Goal: Book appointment/travel/reservation

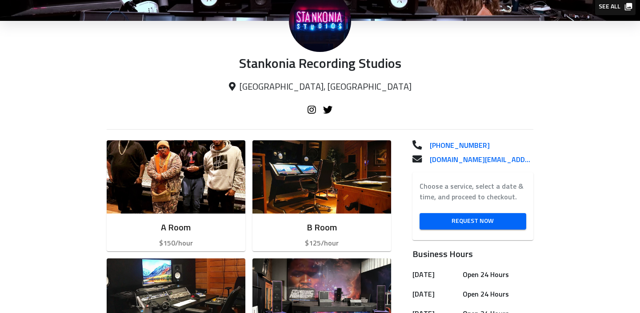
scroll to position [115, 0]
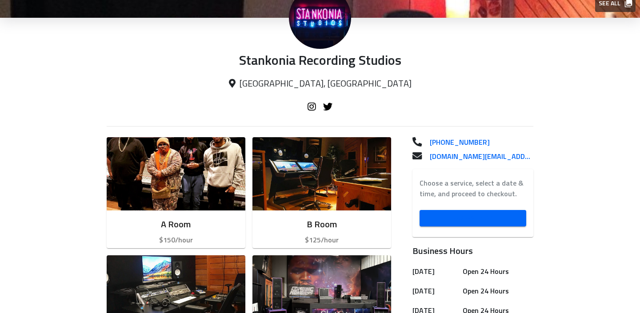
click at [487, 216] on span "Request Now" at bounding box center [472, 218] width 92 height 11
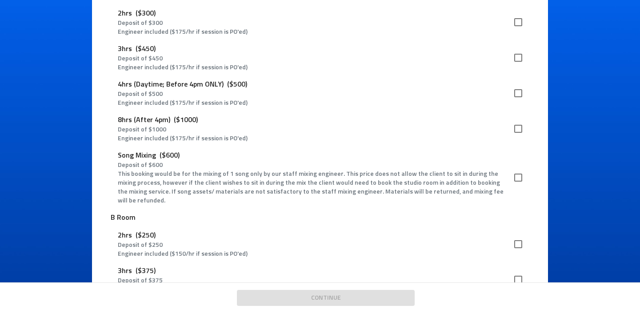
scroll to position [89, 0]
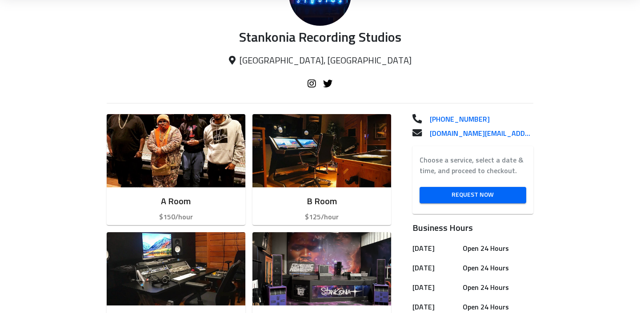
scroll to position [139, 0]
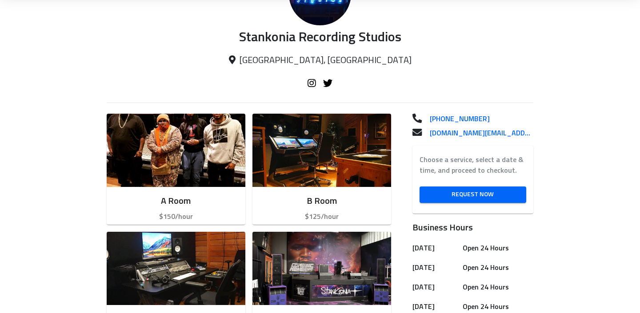
drag, startPoint x: 311, startPoint y: 83, endPoint x: 548, endPoint y: 78, distance: 236.8
click at [550, 78] on div "Stankonia Recording Studios [GEOGRAPHIC_DATA], [GEOGRAPHIC_DATA]" at bounding box center [320, 52] width 640 height 116
click at [503, 192] on span "Request Now" at bounding box center [472, 194] width 92 height 11
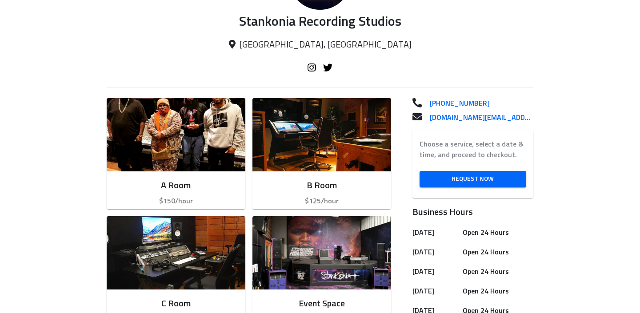
scroll to position [158, 0]
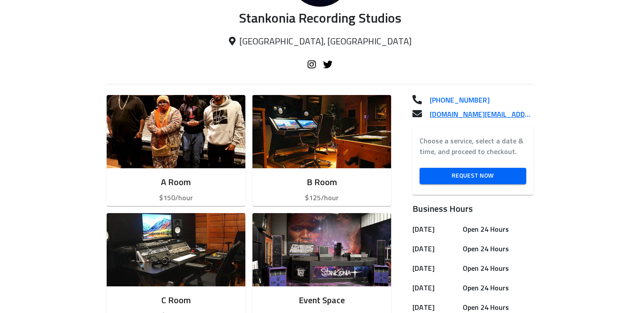
click at [513, 115] on p "[DOMAIN_NAME][EMAIL_ADDRESS][DOMAIN_NAME]" at bounding box center [477, 114] width 111 height 11
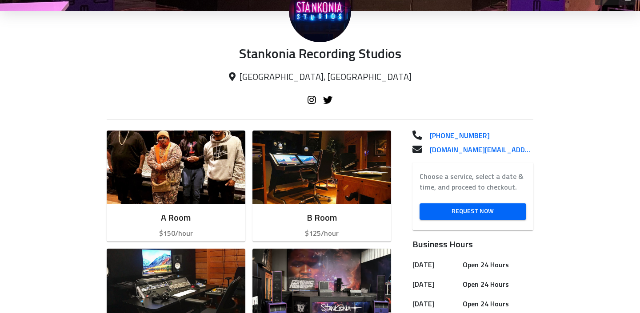
scroll to position [160, 0]
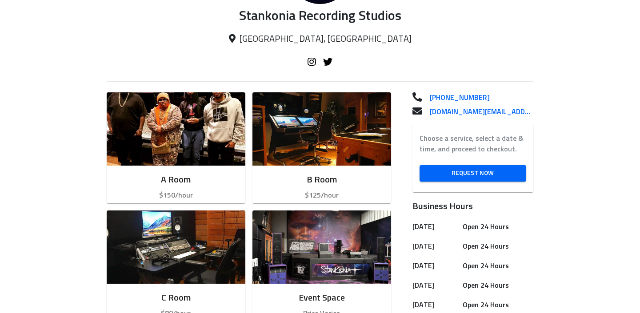
click at [455, 170] on span "Request Now" at bounding box center [472, 173] width 92 height 11
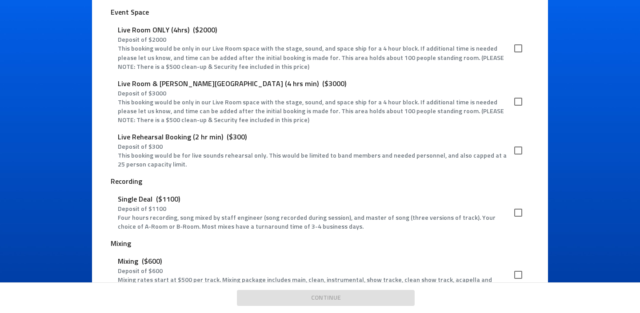
scroll to position [647, 0]
click at [317, 103] on p "This booking would be only in our Live Room space with the stage, sound, and sp…" at bounding box center [312, 111] width 389 height 27
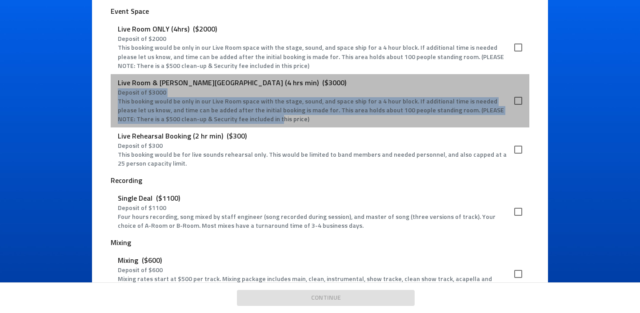
drag, startPoint x: 115, startPoint y: 82, endPoint x: 154, endPoint y: 92, distance: 39.5
click at [226, 107] on div "Live Room & [PERSON_NAME][GEOGRAPHIC_DATA] (4 hrs min) ($3000) Deposit of $ 300…" at bounding box center [320, 100] width 418 height 53
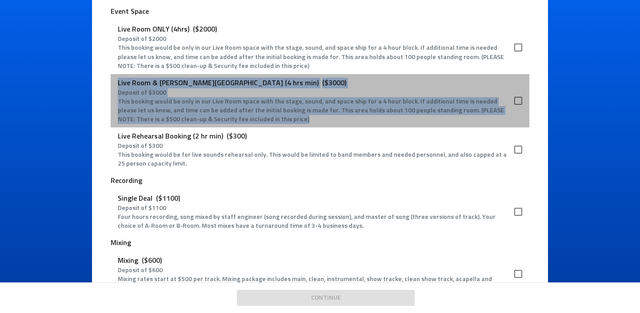
drag, startPoint x: 121, startPoint y: 72, endPoint x: 262, endPoint y: 117, distance: 148.2
click at [262, 117] on div "Live Room & [PERSON_NAME][GEOGRAPHIC_DATA] (4 hrs min) ($3000) Deposit of $ 300…" at bounding box center [320, 100] width 418 height 53
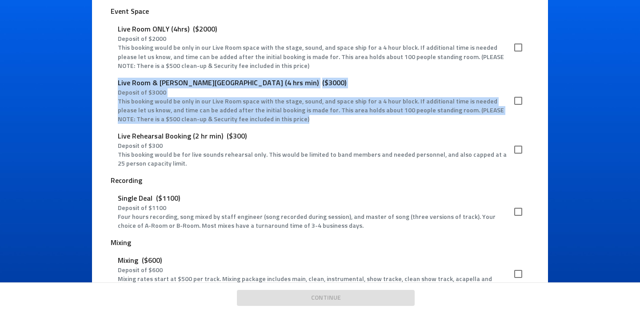
copy div "Live Room & [PERSON_NAME][GEOGRAPHIC_DATA] (4 hrs min) ($3000) Deposit of $ 300…"
